Goal: Information Seeking & Learning: Understand process/instructions

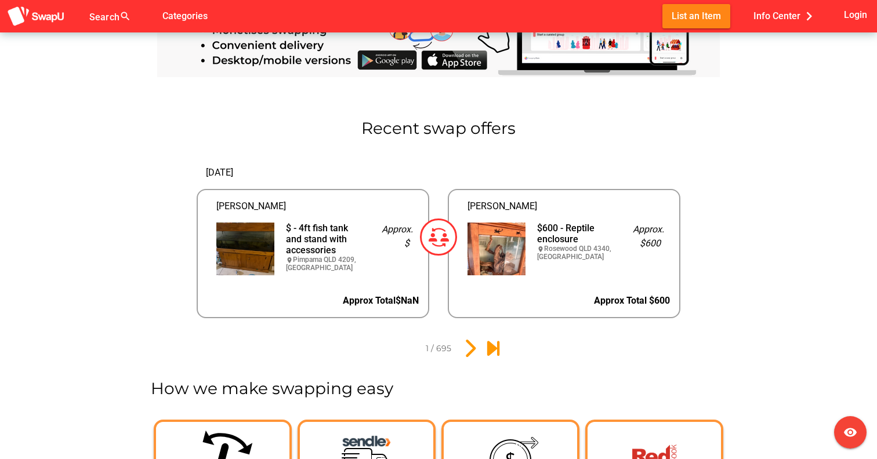
scroll to position [1196, 0]
click at [484, 237] on img at bounding box center [496, 248] width 58 height 53
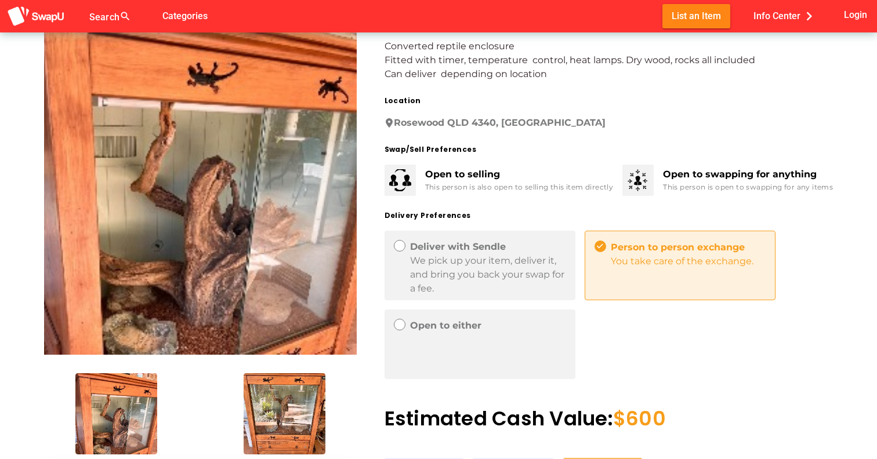
scroll to position [70, 0]
click at [482, 250] on div "Deliver with Sendle" at bounding box center [488, 246] width 156 height 14
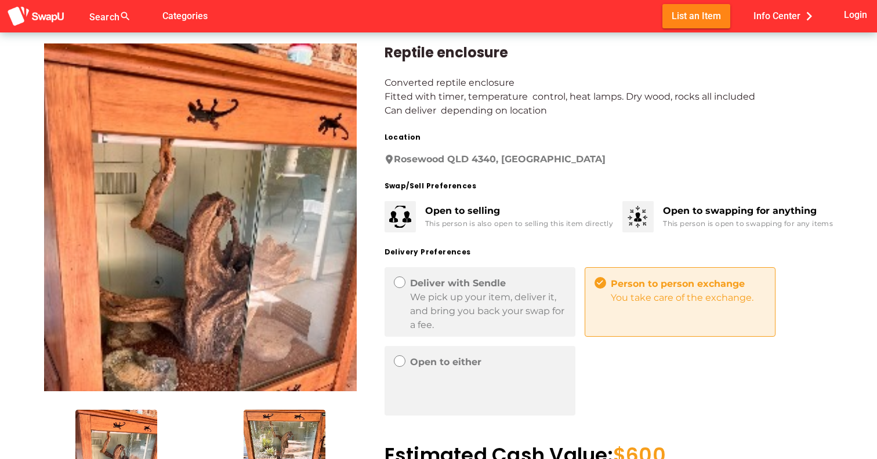
scroll to position [0, 0]
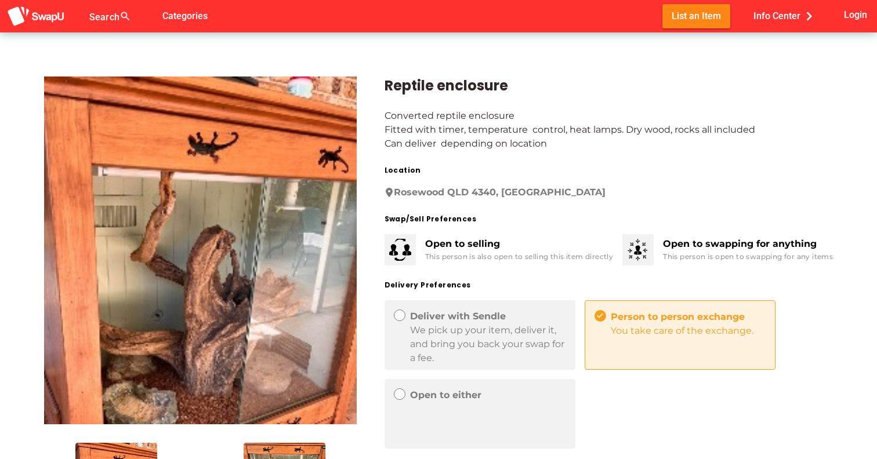
click at [430, 245] on div "Open to selling" at bounding box center [519, 244] width 188 height 14
click at [48, 16] on img at bounding box center [36, 16] width 58 height 21
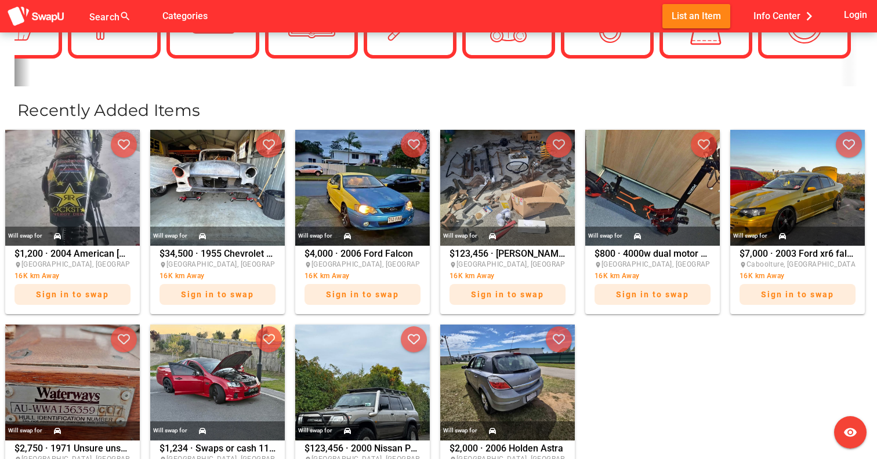
scroll to position [413, 0]
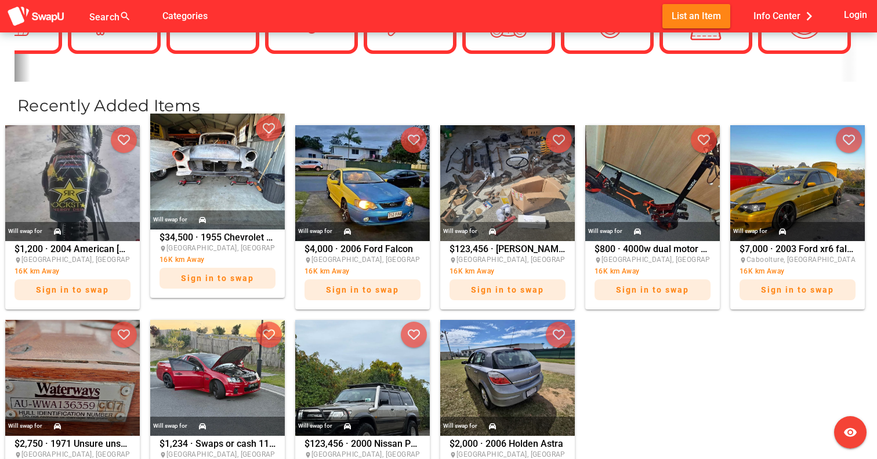
click at [240, 202] on img at bounding box center [217, 172] width 135 height 116
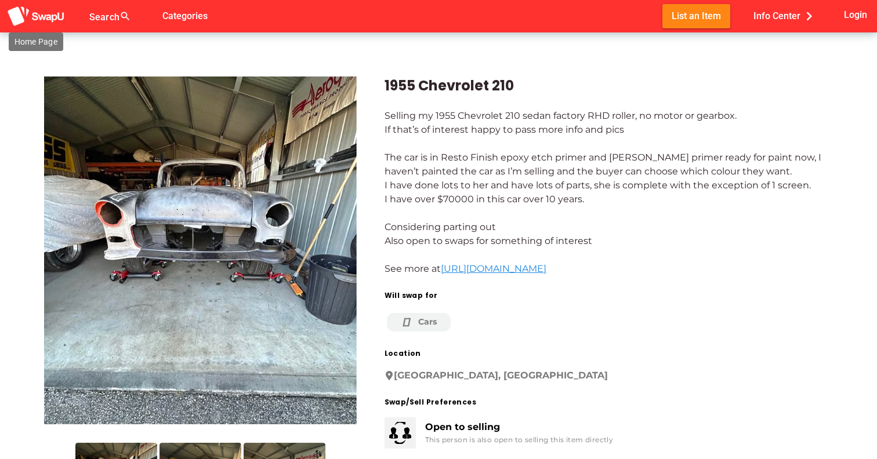
click at [42, 20] on img at bounding box center [36, 16] width 58 height 21
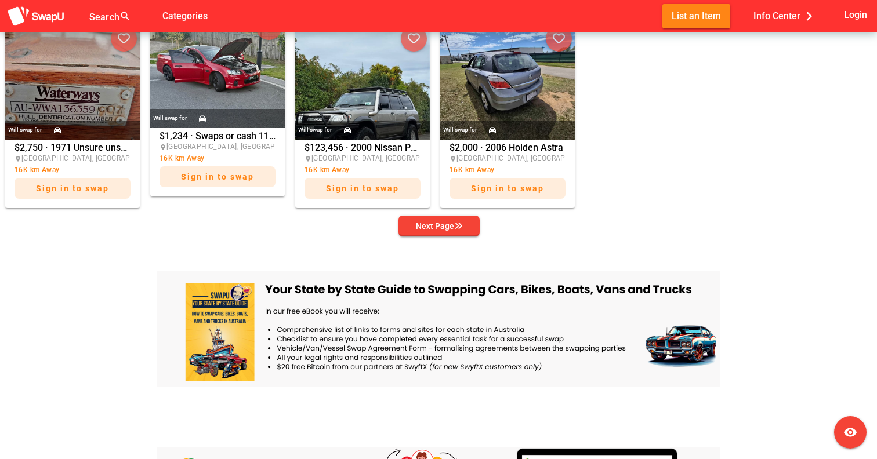
scroll to position [723, 0]
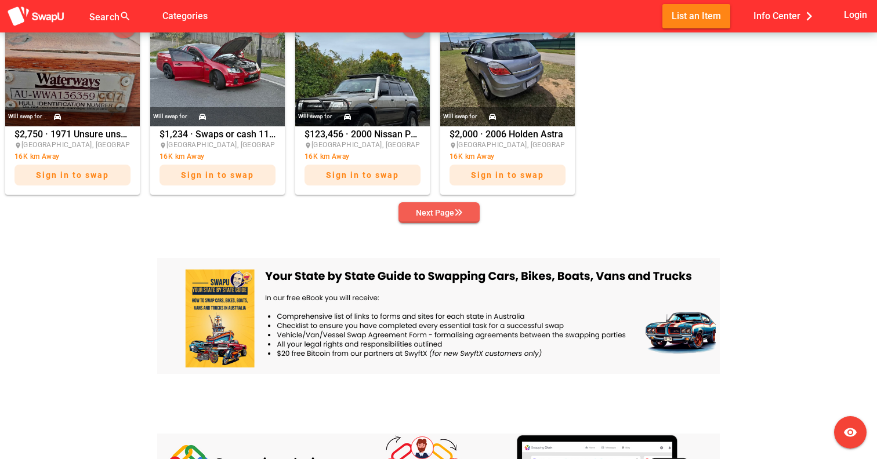
click at [445, 213] on div "Next Page" at bounding box center [439, 213] width 46 height 14
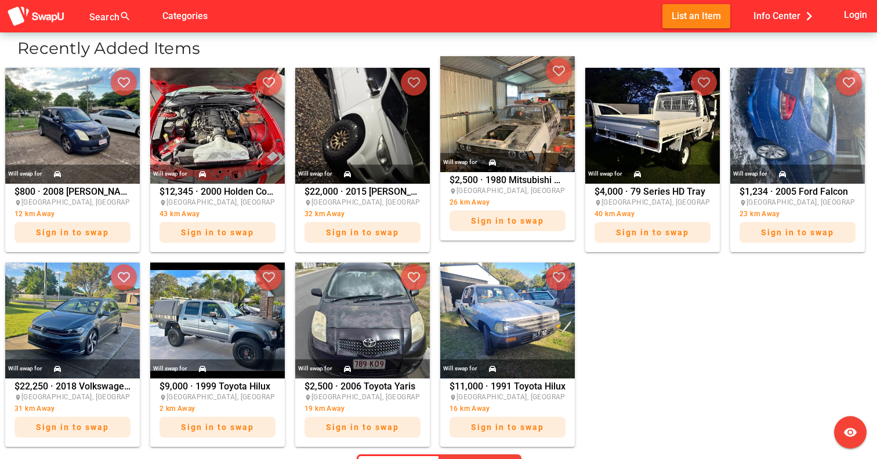
scroll to position [504, 0]
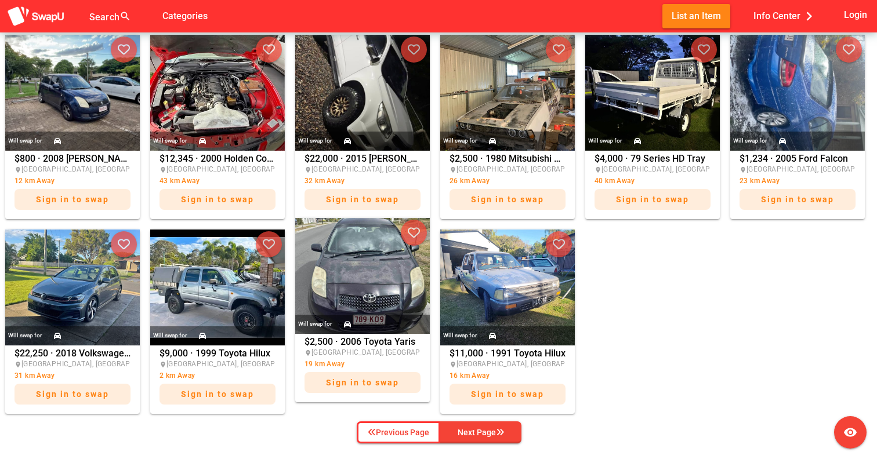
click at [385, 269] on img at bounding box center [362, 276] width 135 height 116
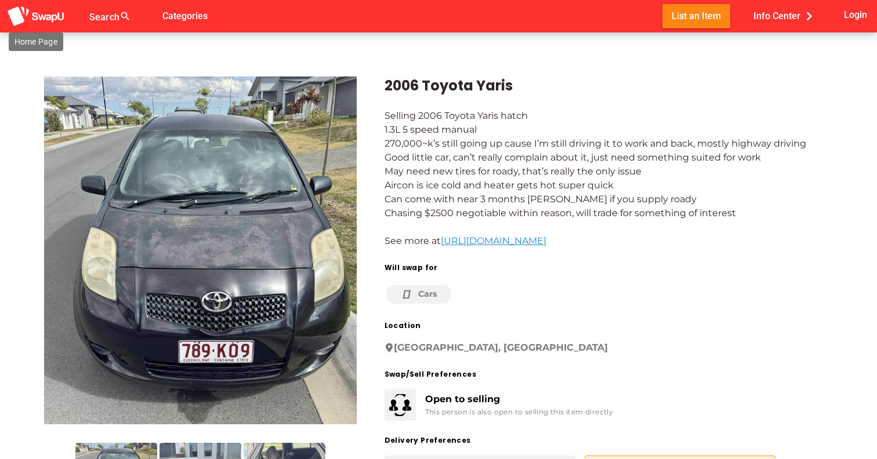
click at [43, 9] on img at bounding box center [36, 16] width 58 height 21
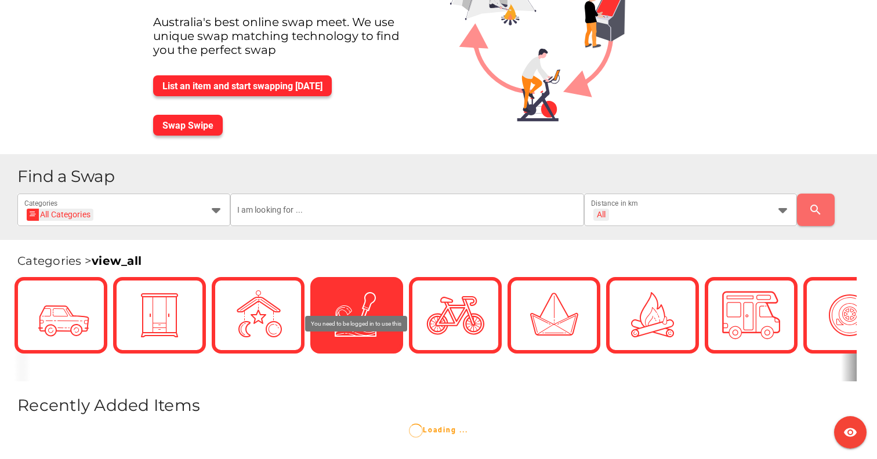
scroll to position [125, 0]
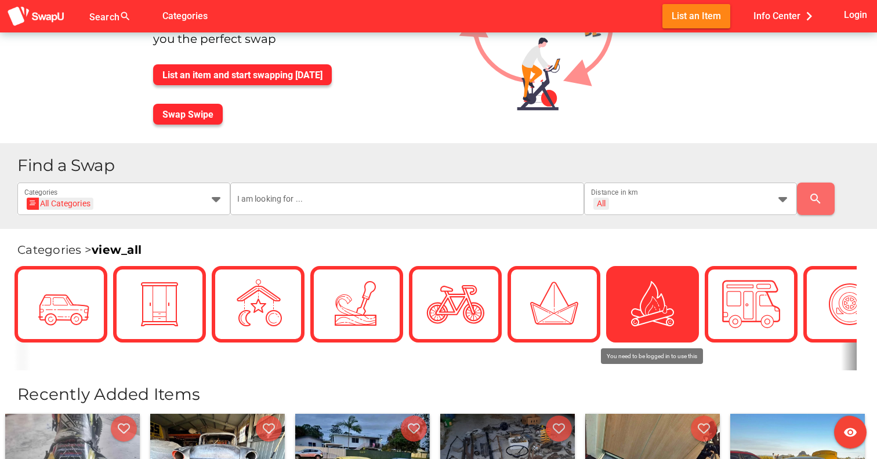
click at [628, 306] on div at bounding box center [652, 304] width 58 height 58
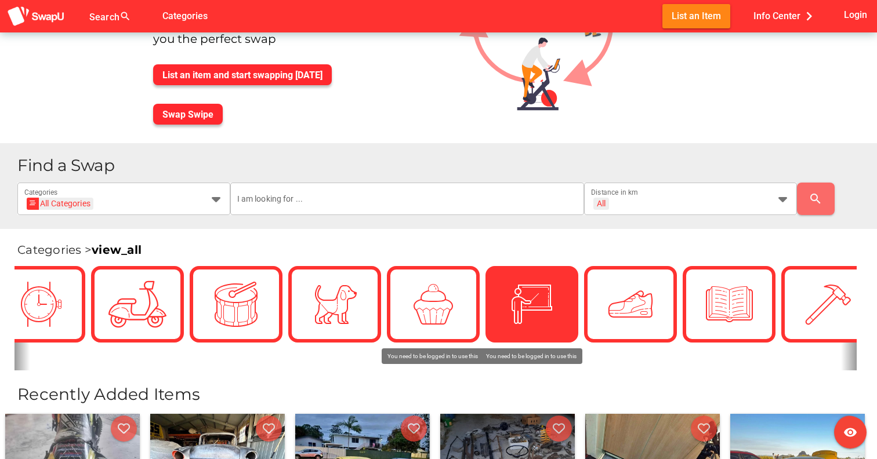
scroll to position [0, 2411]
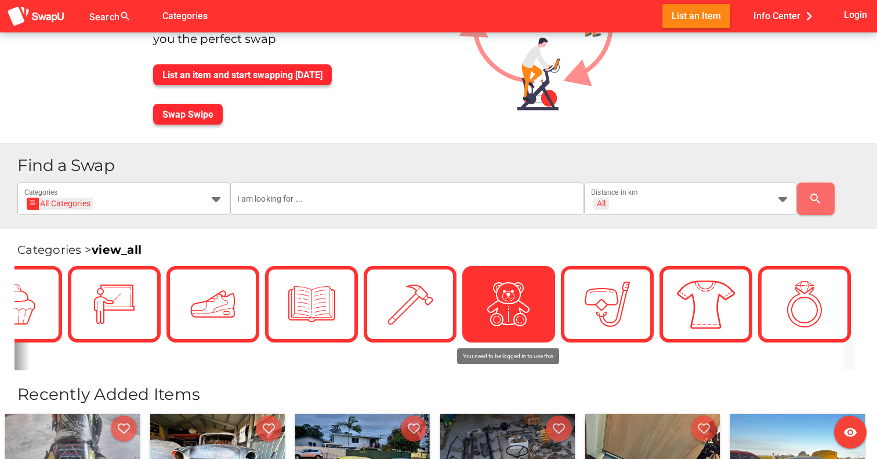
click at [536, 304] on img at bounding box center [508, 304] width 58 height 58
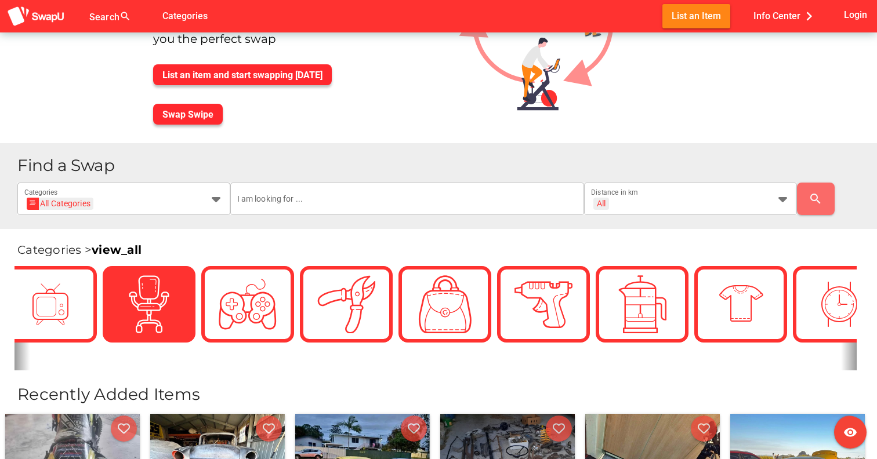
scroll to position [0, 0]
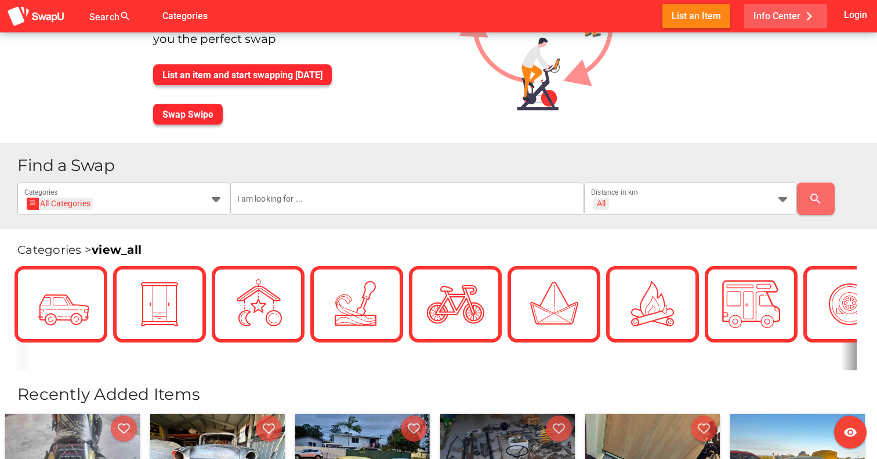
click at [778, 14] on span "Info Center chevron_right" at bounding box center [785, 15] width 64 height 19
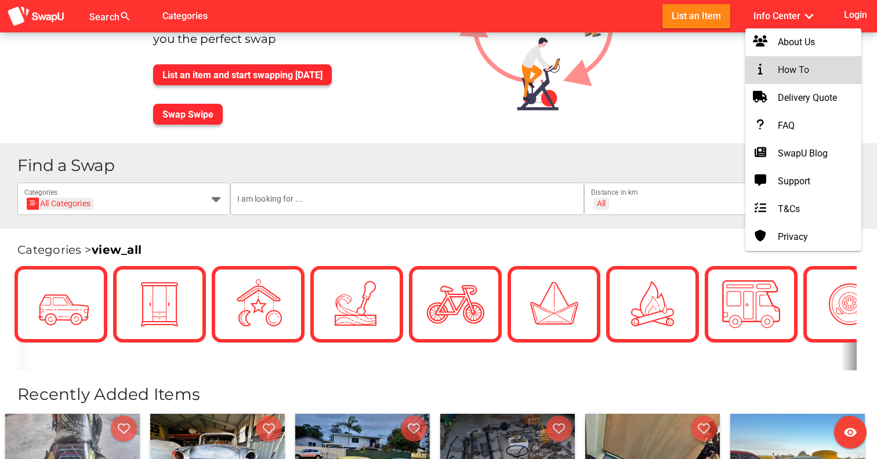
click at [788, 63] on div "How To" at bounding box center [802, 70] width 97 height 14
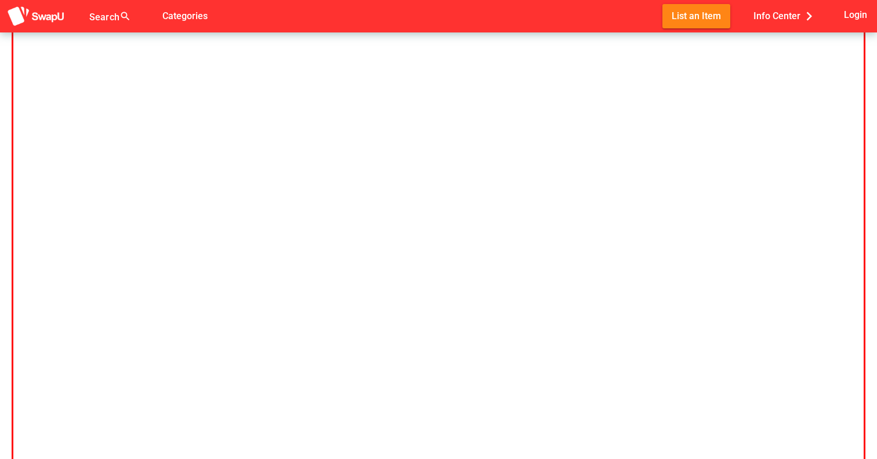
scroll to position [96, 0]
click at [16, 10] on img at bounding box center [36, 16] width 58 height 21
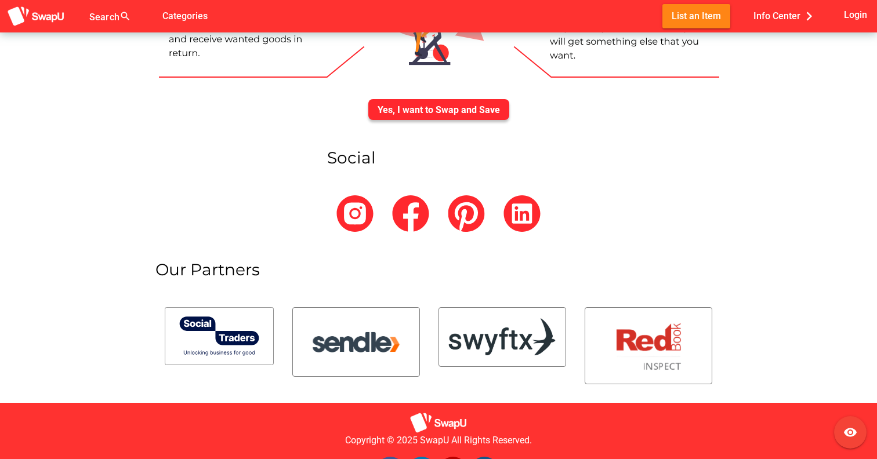
scroll to position [4243, 0]
